Goal: Task Accomplishment & Management: Manage account settings

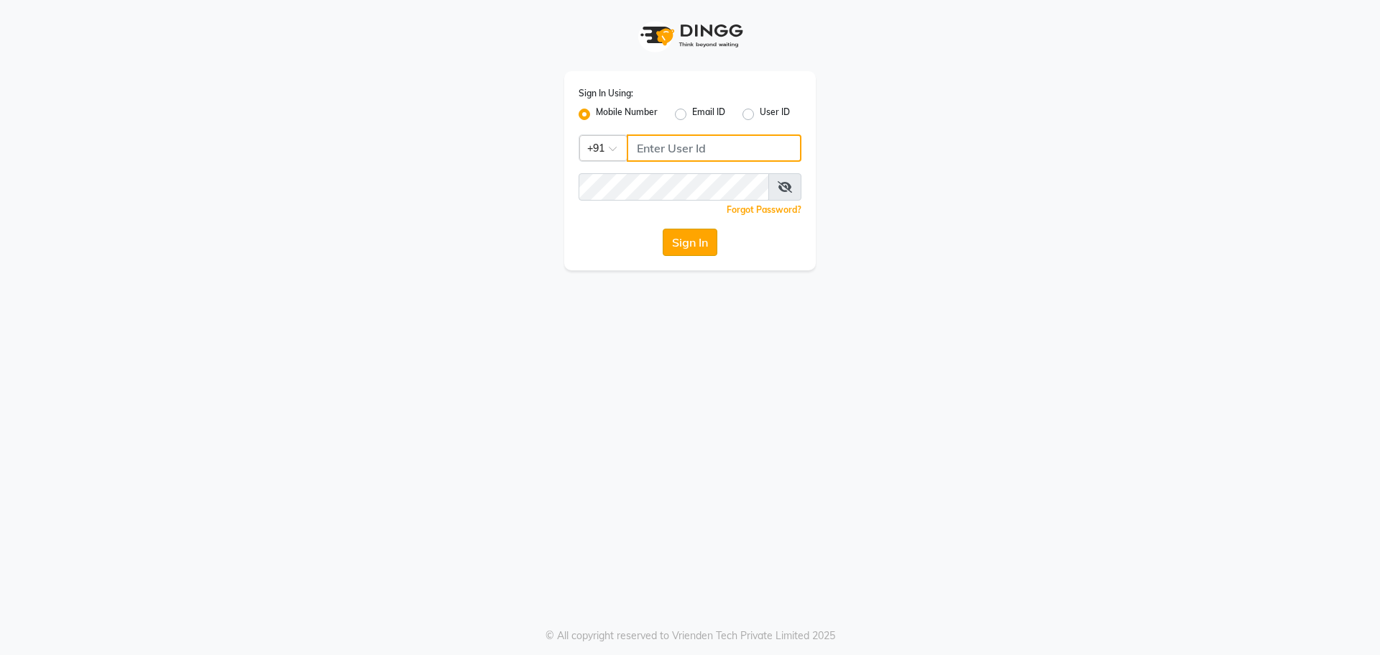
type input "9152727971"
click at [700, 247] on button "Sign In" at bounding box center [690, 242] width 55 height 27
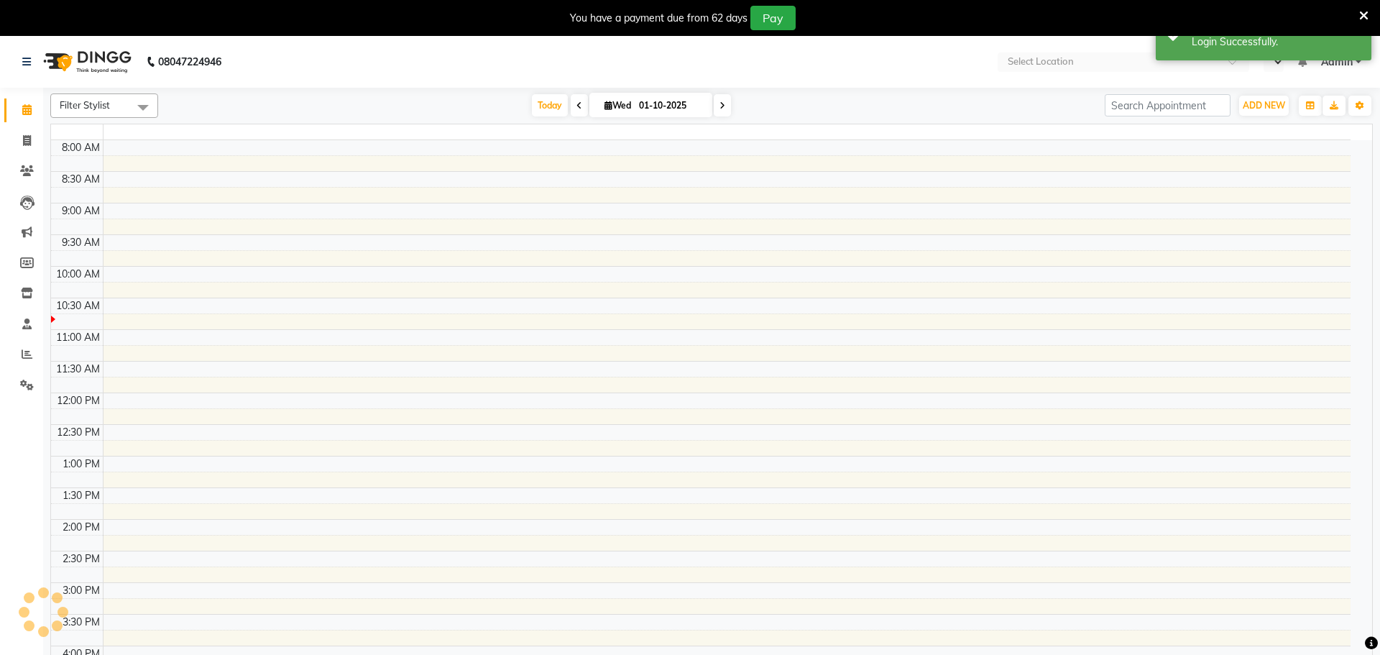
select select "en"
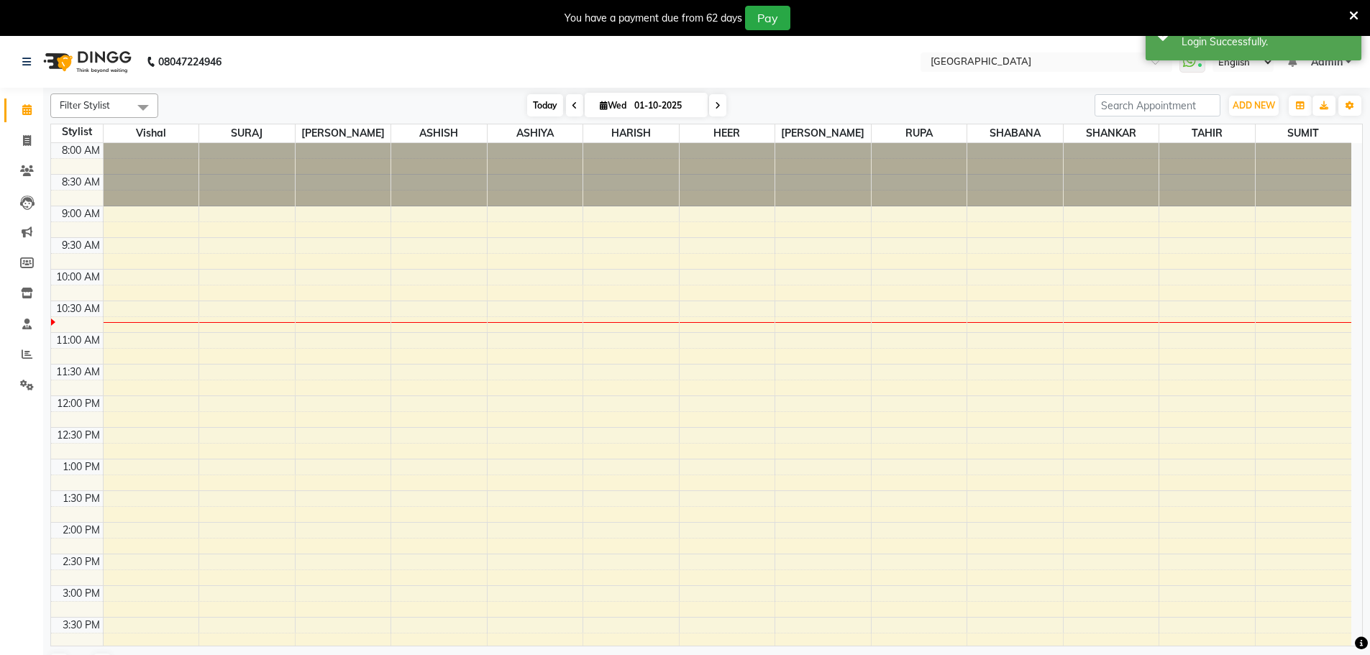
click at [550, 106] on span "Today" at bounding box center [545, 105] width 36 height 22
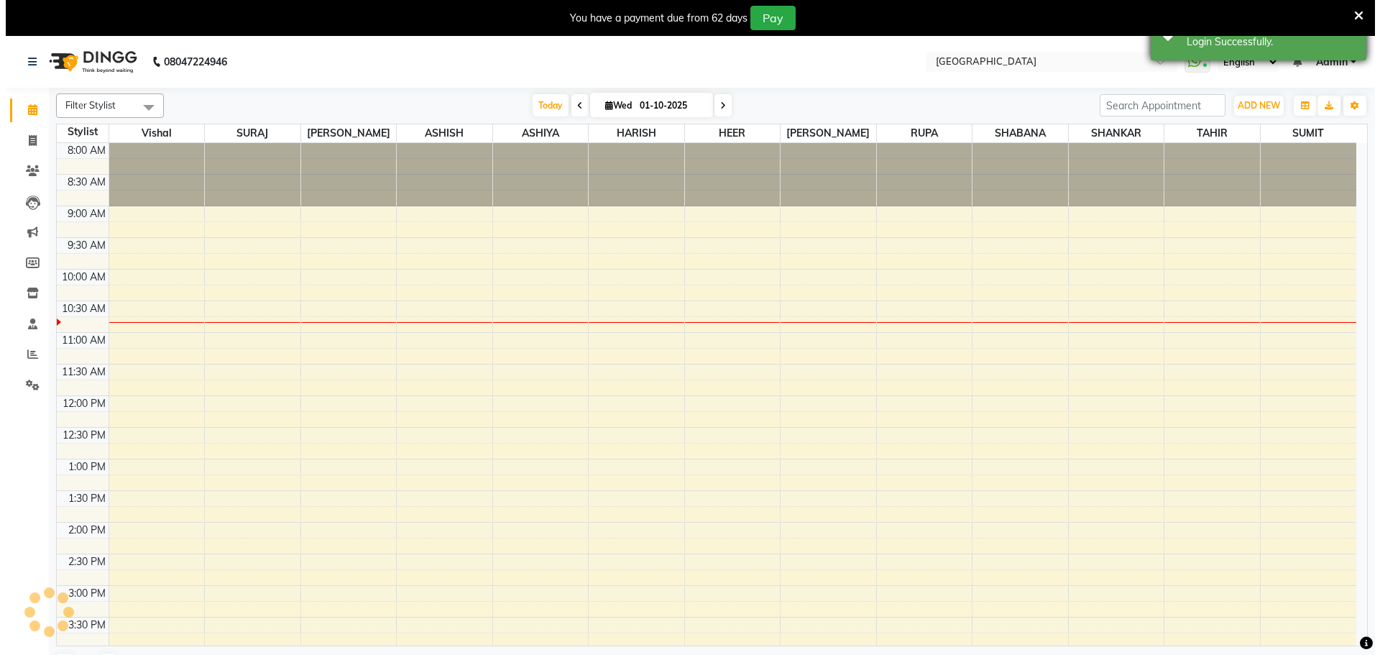
scroll to position [127, 0]
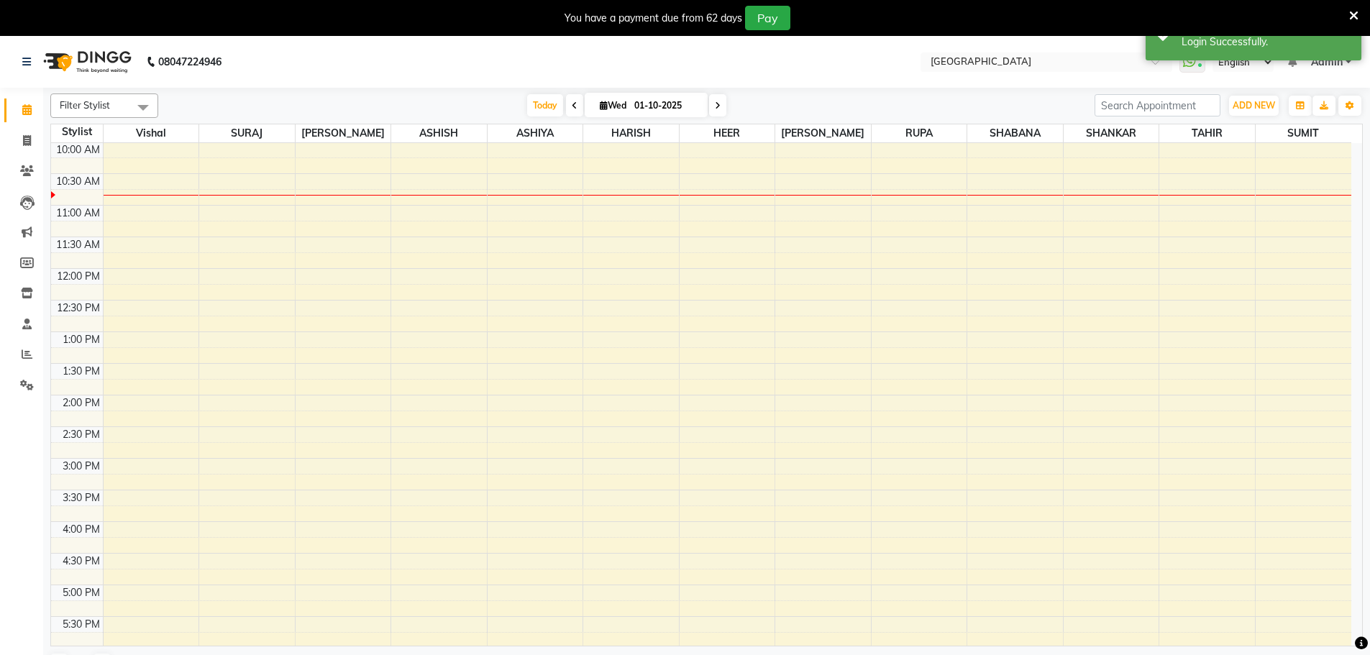
click at [1353, 15] on icon at bounding box center [1353, 15] width 9 height 13
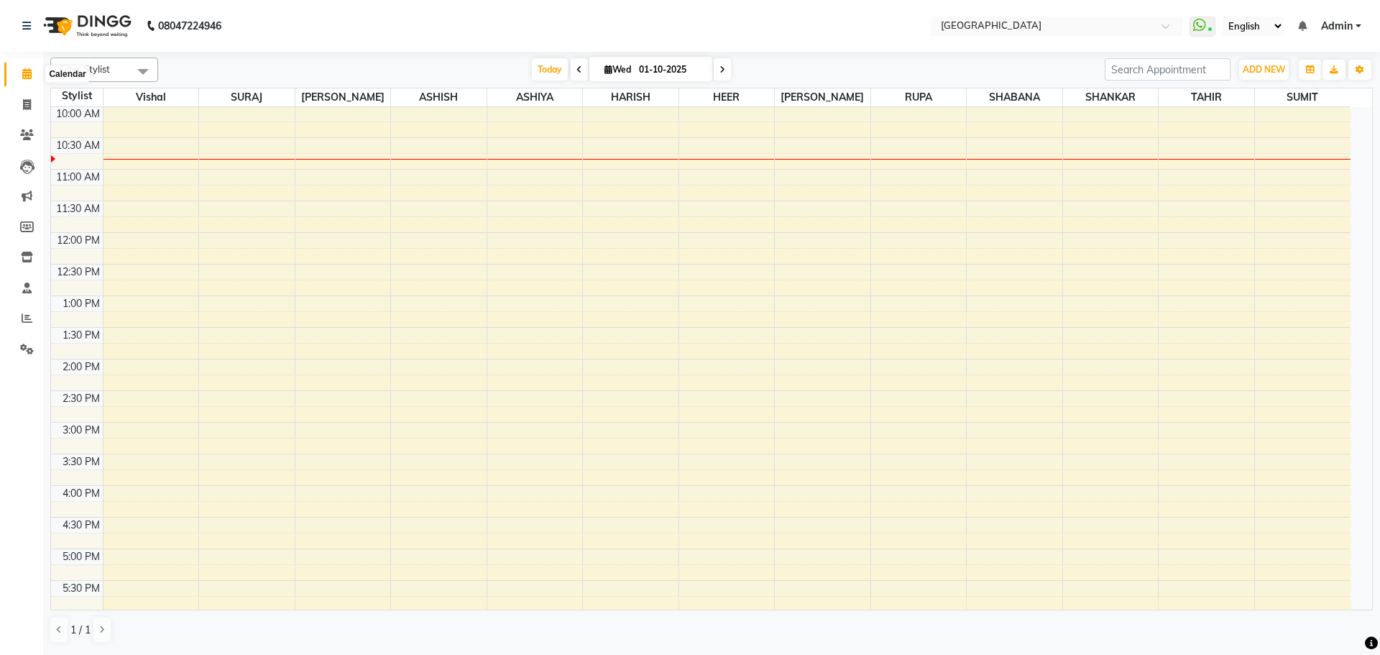
drag, startPoint x: 29, startPoint y: 76, endPoint x: 47, endPoint y: 42, distance: 38.6
click at [29, 76] on icon at bounding box center [26, 73] width 9 height 11
